Goal: Obtain resource: Download file/media

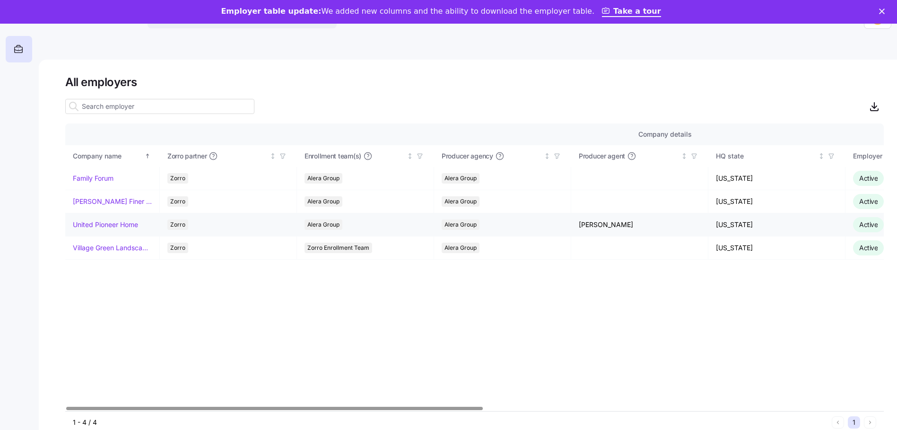
click at [120, 222] on link "United Pioneer Home" at bounding box center [105, 224] width 65 height 9
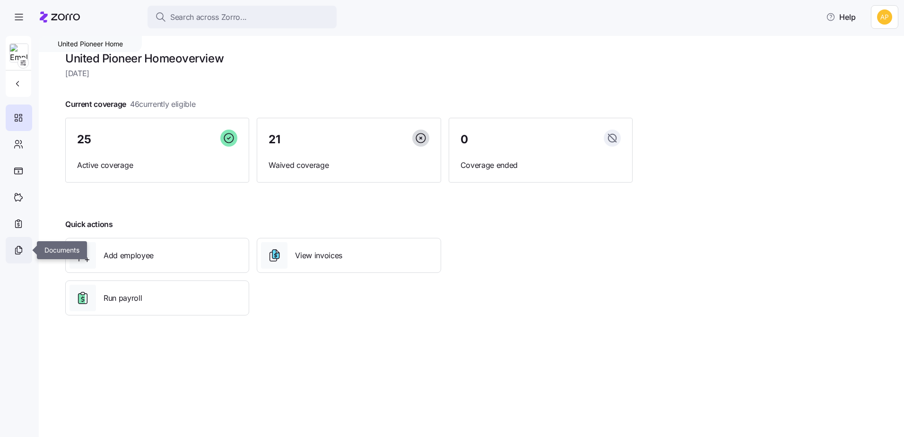
click at [14, 246] on icon at bounding box center [18, 249] width 10 height 11
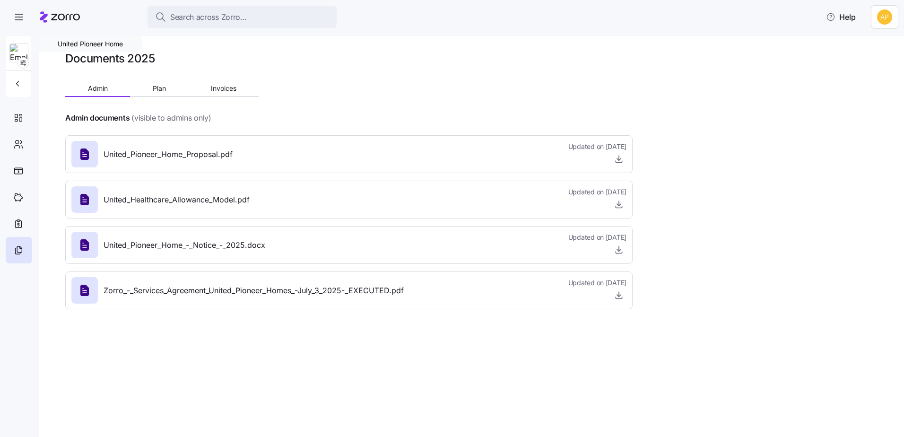
click at [41, 16] on icon at bounding box center [60, 16] width 40 height 11
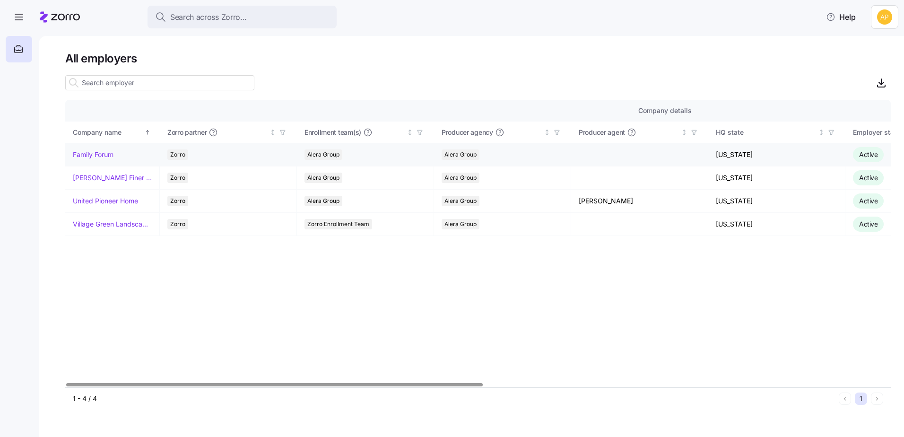
click at [90, 154] on link "Family Forum" at bounding box center [93, 154] width 41 height 9
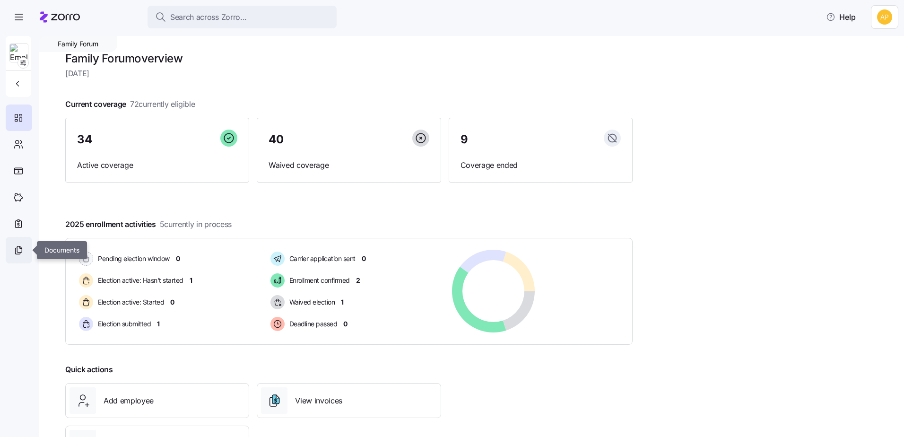
click at [20, 248] on icon at bounding box center [21, 247] width 2 height 2
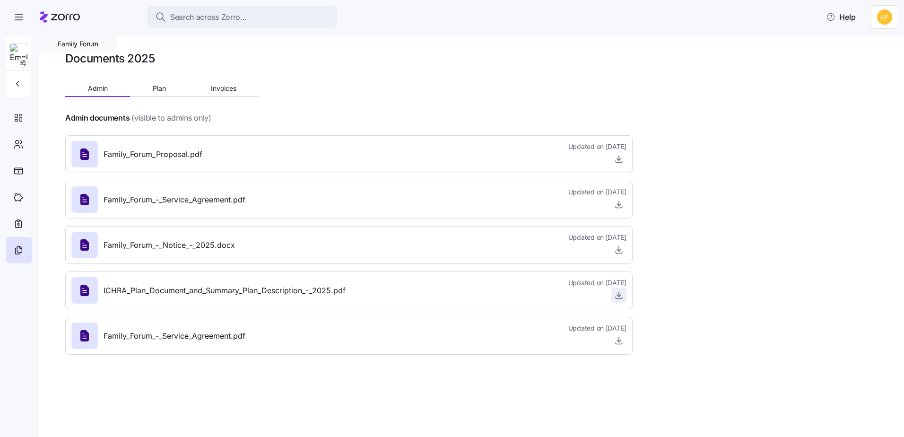
click at [618, 293] on icon "button" at bounding box center [618, 294] width 9 height 9
drag, startPoint x: 146, startPoint y: 290, endPoint x: 347, endPoint y: 287, distance: 201.9
click at [347, 287] on div "ICHRA_Plan_Document_and_Summary_Plan_Description_-_2025.pdf Updated on 01/10/20…" at bounding box center [348, 291] width 555 height 26
drag, startPoint x: 347, startPoint y: 287, endPoint x: 367, endPoint y: 288, distance: 19.4
click at [367, 288] on div "ICHRA_Plan_Document_and_Summary_Plan_Description_-_2025.pdf Updated on 01/10/20…" at bounding box center [348, 291] width 555 height 26
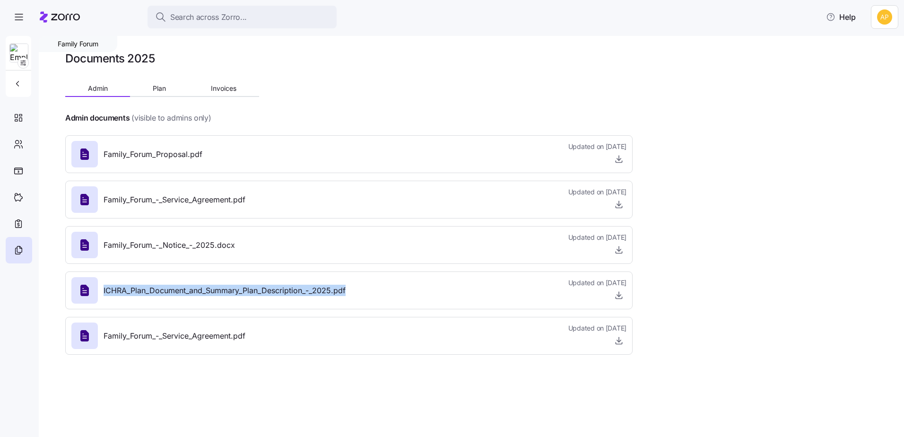
drag, startPoint x: 372, startPoint y: 294, endPoint x: 96, endPoint y: 297, distance: 275.2
click at [96, 297] on div "ICHRA_Plan_Document_and_Summary_Plan_Description_-_2025.pdf Updated on 01/10/20…" at bounding box center [348, 291] width 555 height 26
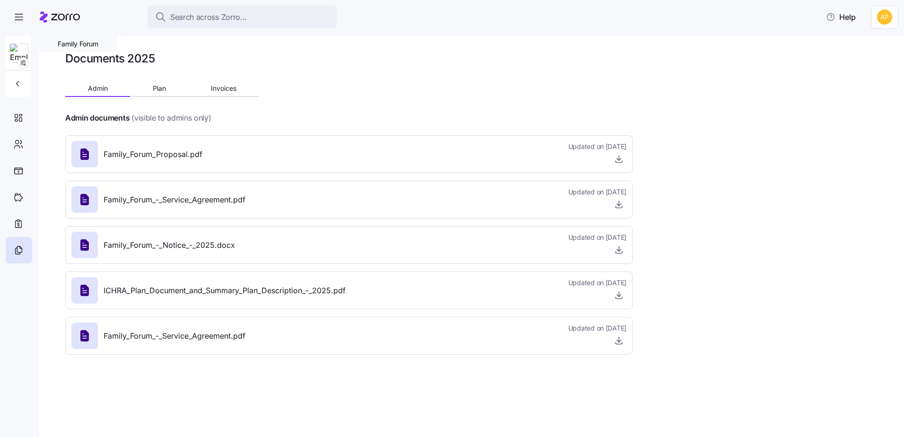
click at [59, 21] on icon at bounding box center [60, 16] width 40 height 11
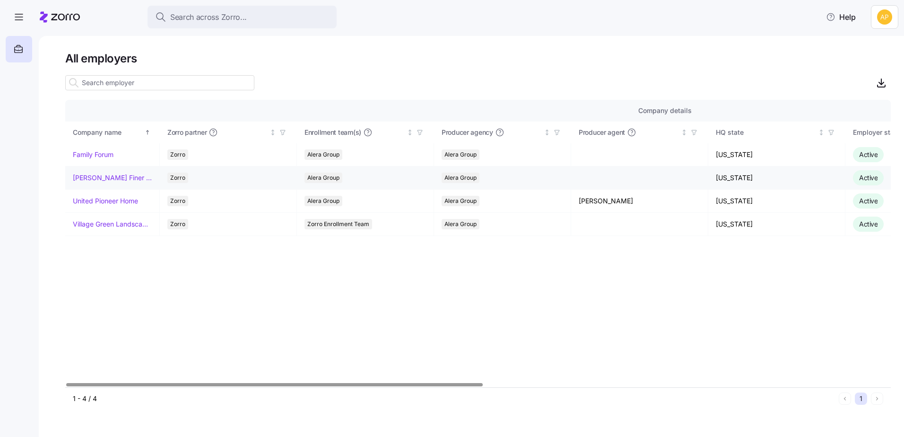
click at [97, 179] on link "[PERSON_NAME] Finer Meats" at bounding box center [112, 177] width 79 height 9
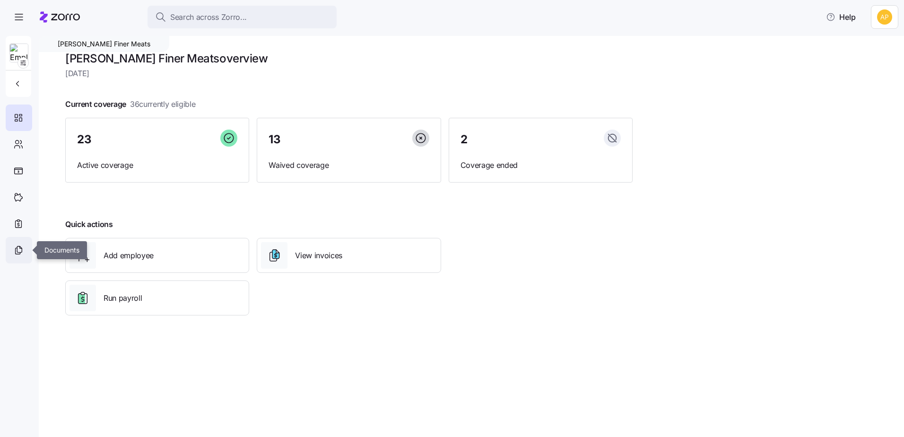
click at [18, 247] on icon at bounding box center [18, 249] width 10 height 11
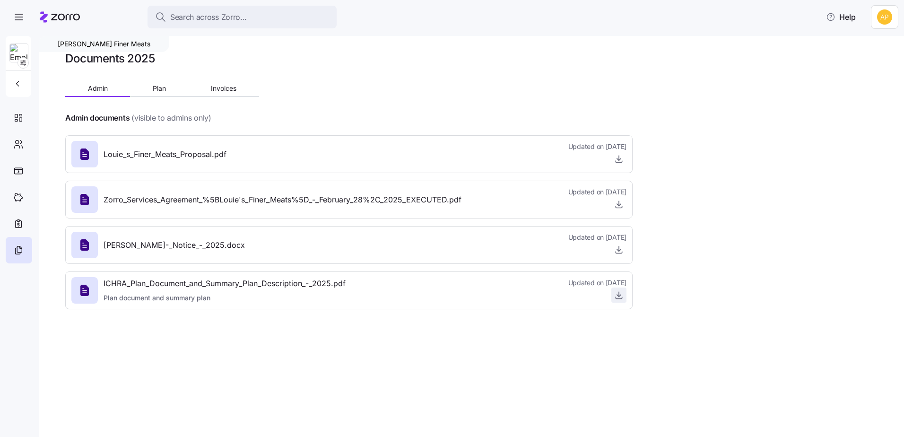
click at [623, 297] on icon "button" at bounding box center [618, 294] width 9 height 9
click at [19, 52] on img at bounding box center [19, 53] width 18 height 19
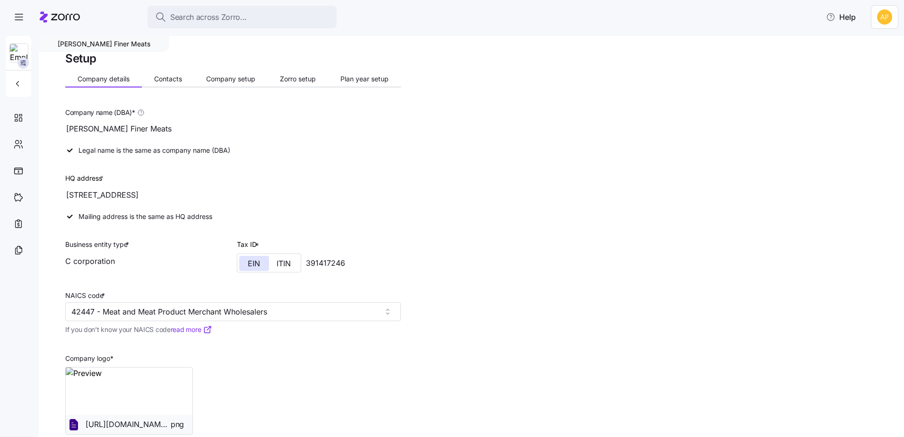
click at [70, 22] on icon at bounding box center [60, 16] width 40 height 11
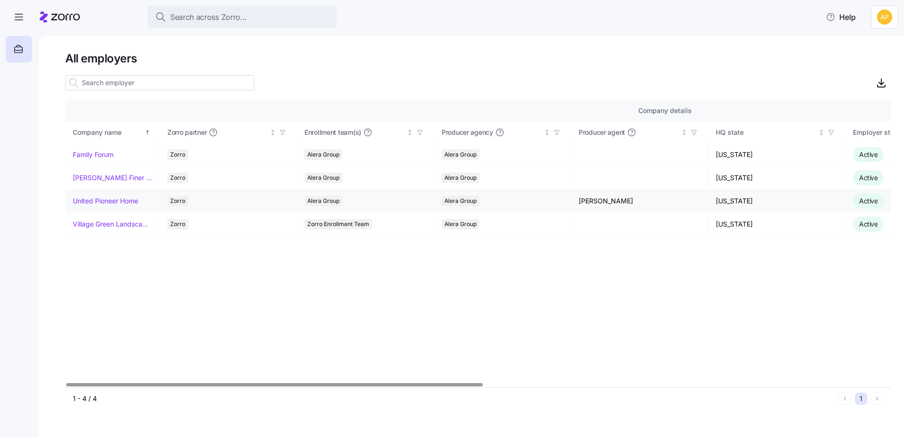
click at [113, 199] on link "United Pioneer Home" at bounding box center [105, 200] width 65 height 9
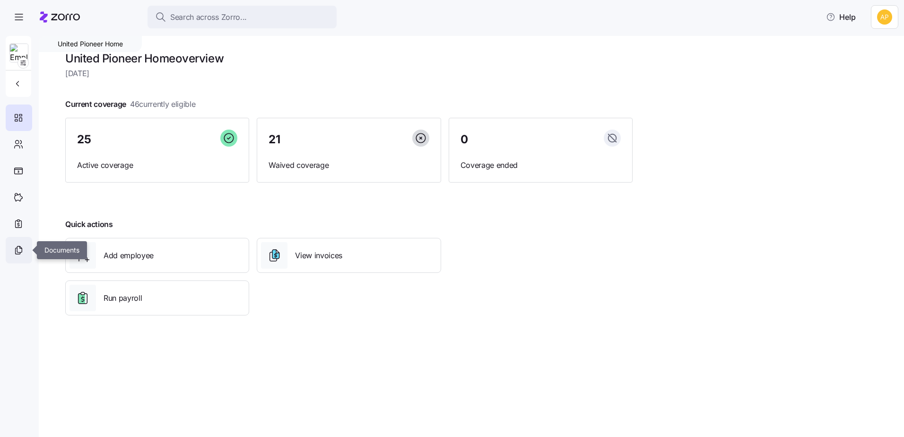
click at [18, 251] on icon at bounding box center [18, 249] width 10 height 11
